Goal: Find specific page/section: Find specific page/section

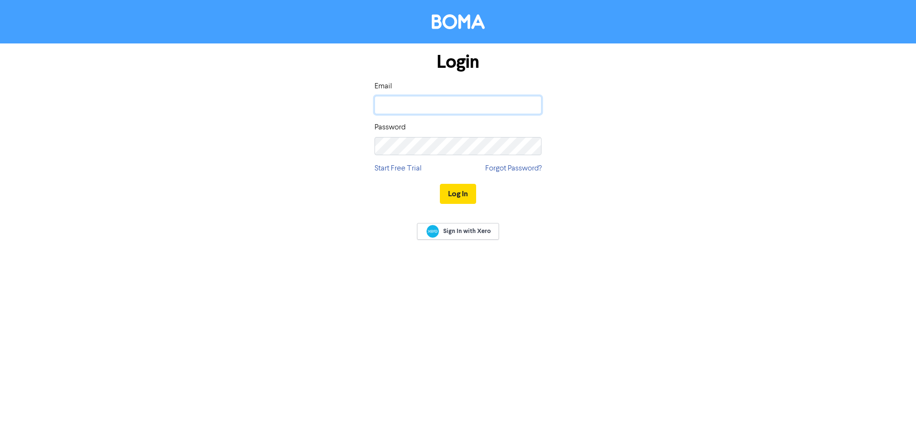
click at [403, 107] on input "email" at bounding box center [457, 105] width 167 height 18
type input "[EMAIL_ADDRESS][DOMAIN_NAME]"
click at [440, 184] on button "Log In" at bounding box center [458, 194] width 36 height 20
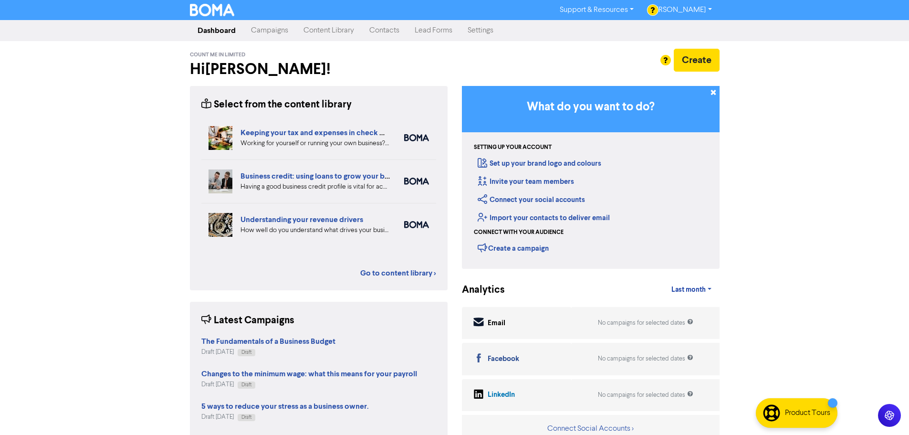
click at [319, 31] on link "Content Library" at bounding box center [329, 30] width 66 height 19
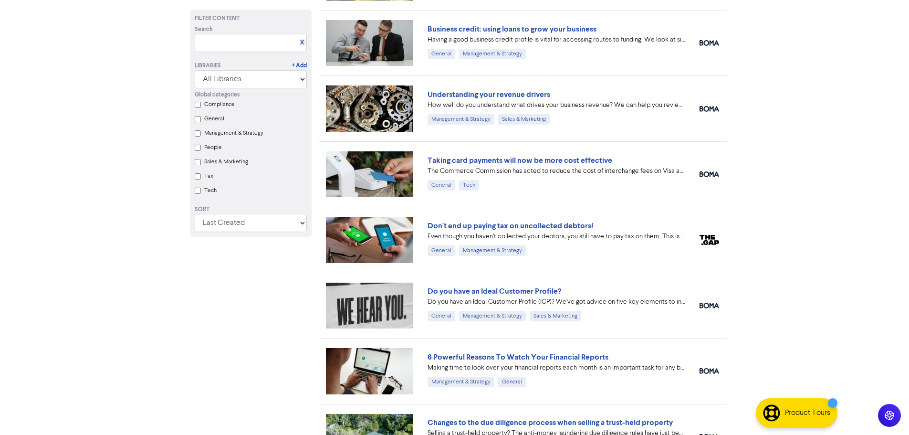
scroll to position [276, 0]
